Goal: Use online tool/utility

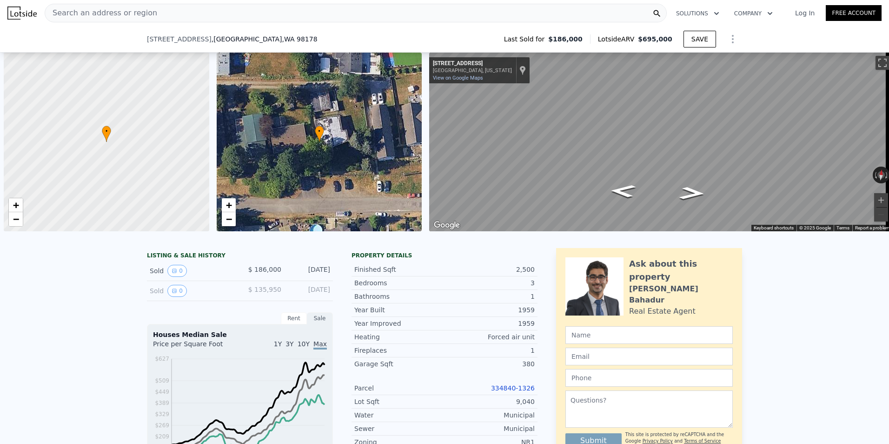
scroll to position [0, 4]
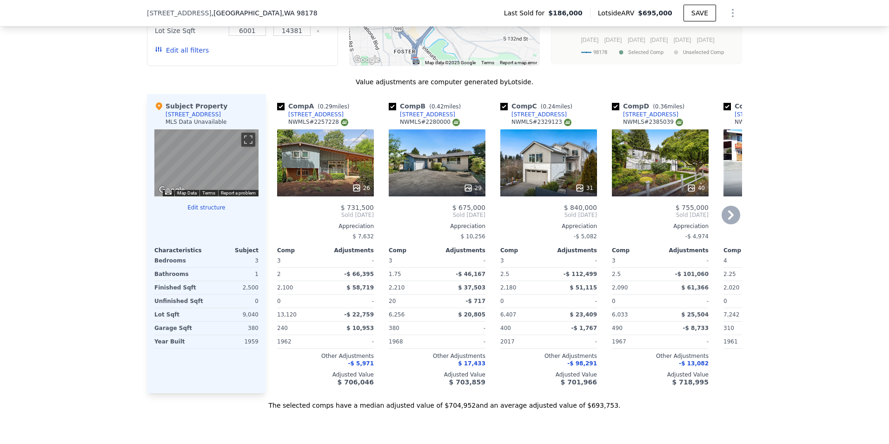
checkbox input "true"
type input "$ 691,000"
type input "$ 436,764"
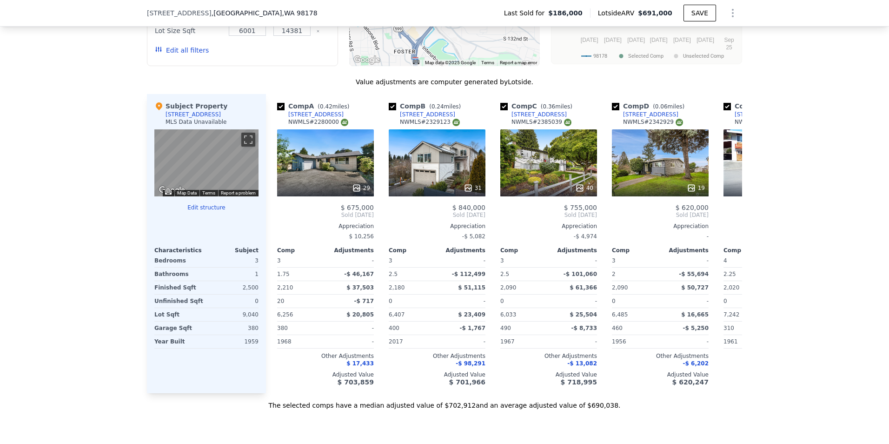
drag, startPoint x: 255, startPoint y: 268, endPoint x: 251, endPoint y: 272, distance: 5.3
click at [255, 267] on div "3" at bounding box center [233, 260] width 50 height 13
drag, startPoint x: 249, startPoint y: 271, endPoint x: 244, endPoint y: 275, distance: 6.3
click at [244, 274] on div "Edit structure Characteristics Subject Bedrooms 3 Bathrooms 1 Finished Sqft 2,5…" at bounding box center [206, 276] width 104 height 145
drag, startPoint x: 244, startPoint y: 275, endPoint x: 254, endPoint y: 284, distance: 13.2
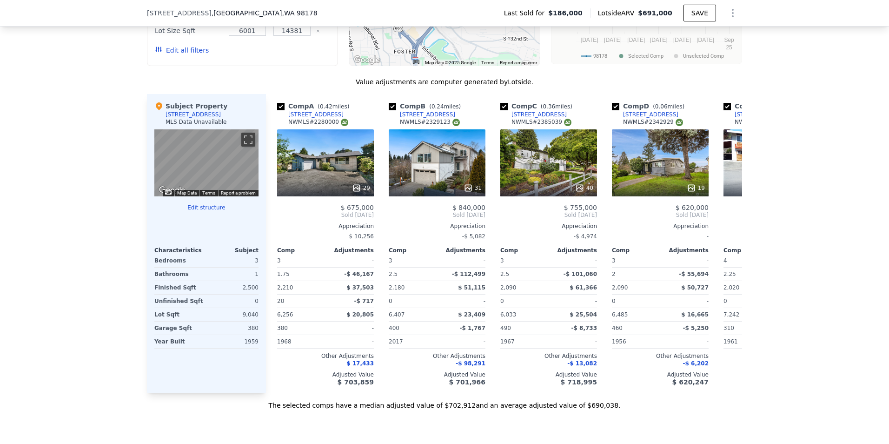
click at [254, 280] on div "1" at bounding box center [233, 273] width 50 height 13
drag, startPoint x: 253, startPoint y: 295, endPoint x: 227, endPoint y: 296, distance: 26.1
click at [227, 294] on div "2,500" at bounding box center [233, 287] width 50 height 13
drag, startPoint x: 227, startPoint y: 296, endPoint x: 269, endPoint y: 295, distance: 42.3
click at [269, 295] on div "Comp A ( 0.42 miles) [STREET_ADDRESS] # 2280000 29 $ 675,000 Sold [DATE] Apprec…" at bounding box center [322, 243] width 112 height 299
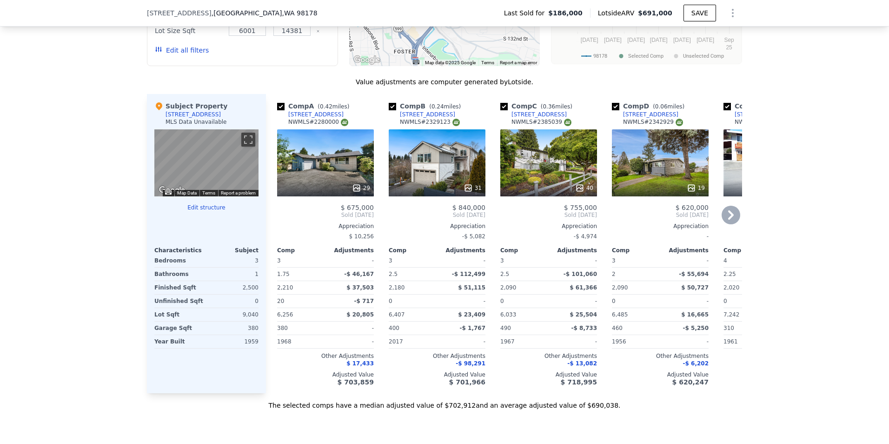
drag, startPoint x: 269, startPoint y: 295, endPoint x: 356, endPoint y: 293, distance: 87.0
click at [356, 291] on span "$ 37,503" at bounding box center [359, 287] width 27 height 7
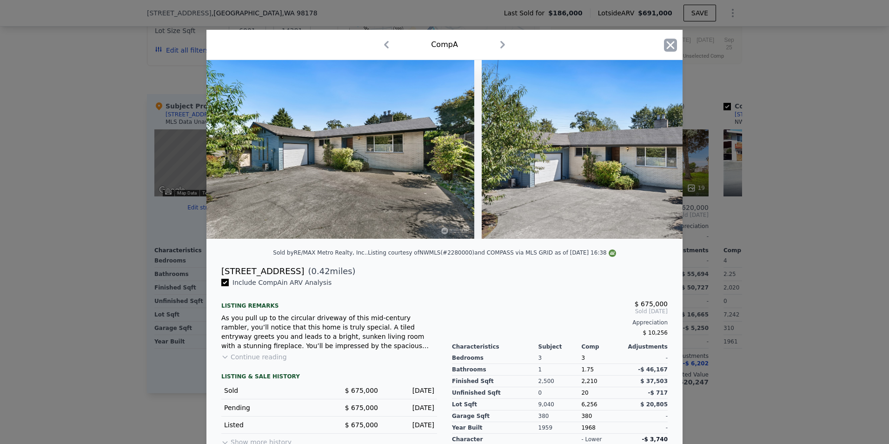
click at [671, 45] on icon "button" at bounding box center [670, 45] width 13 height 13
